Goal: Task Accomplishment & Management: Manage account settings

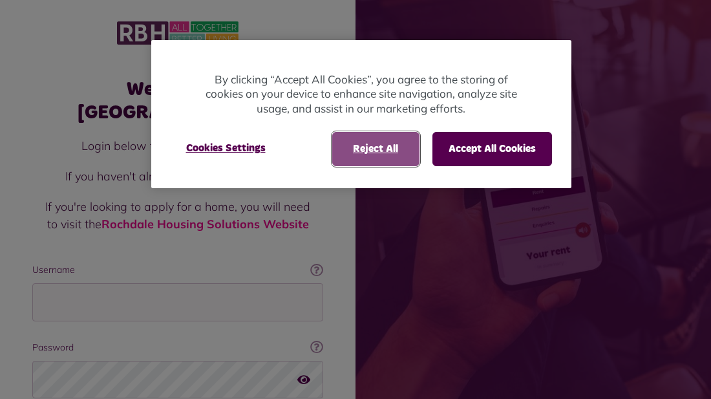
click at [381, 143] on button "Reject All" at bounding box center [375, 149] width 87 height 34
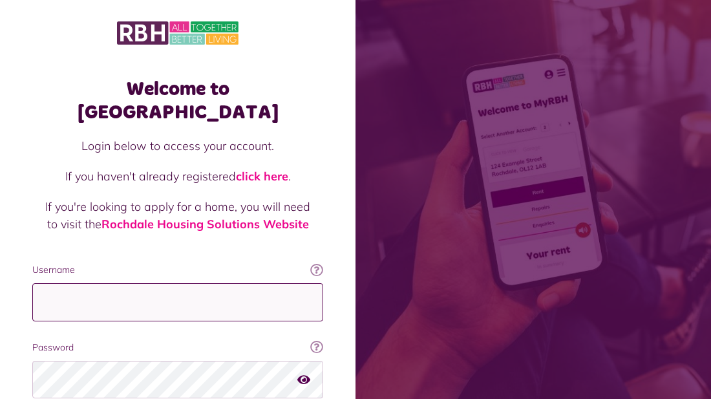
click at [238, 293] on input "Username" at bounding box center [177, 302] width 291 height 38
type input "**********"
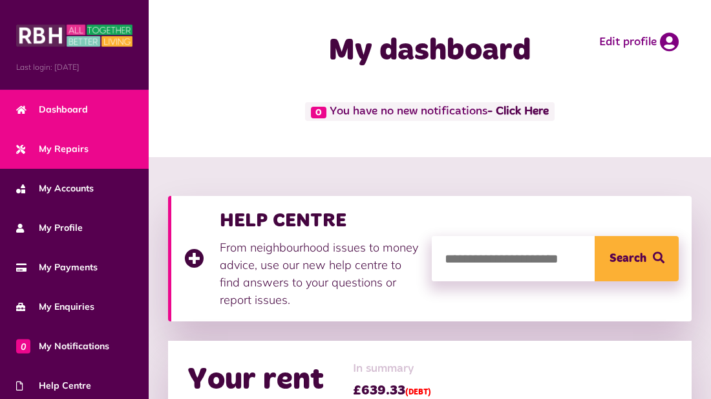
click at [85, 156] on link "My Repairs" at bounding box center [74, 148] width 149 height 39
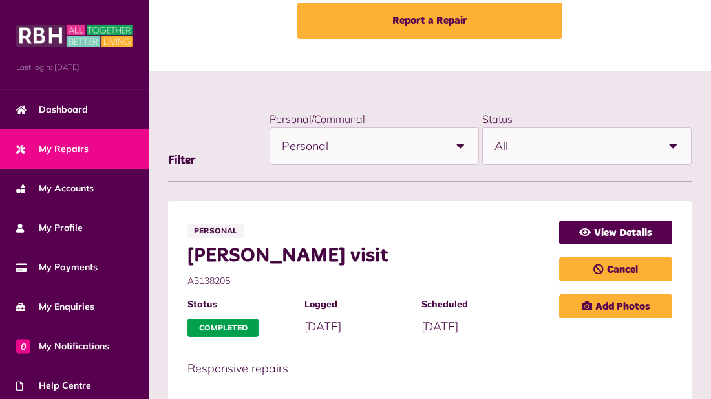
scroll to position [103, 0]
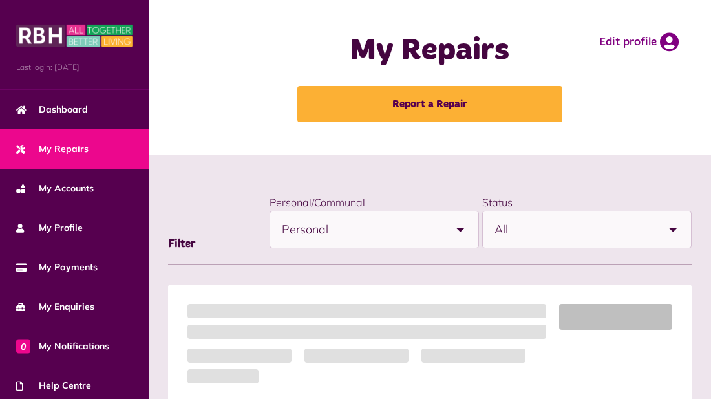
scroll to position [103, 0]
